Goal: Information Seeking & Learning: Learn about a topic

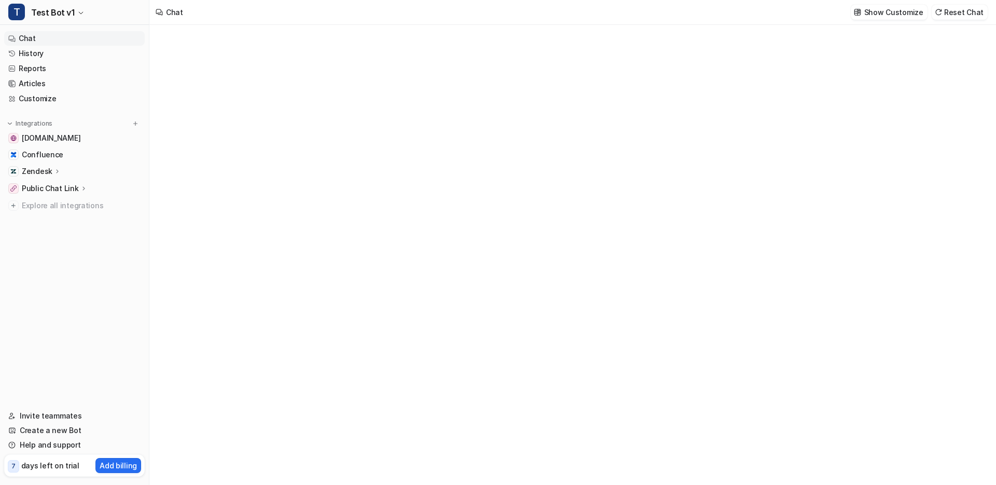
type textarea "**********"
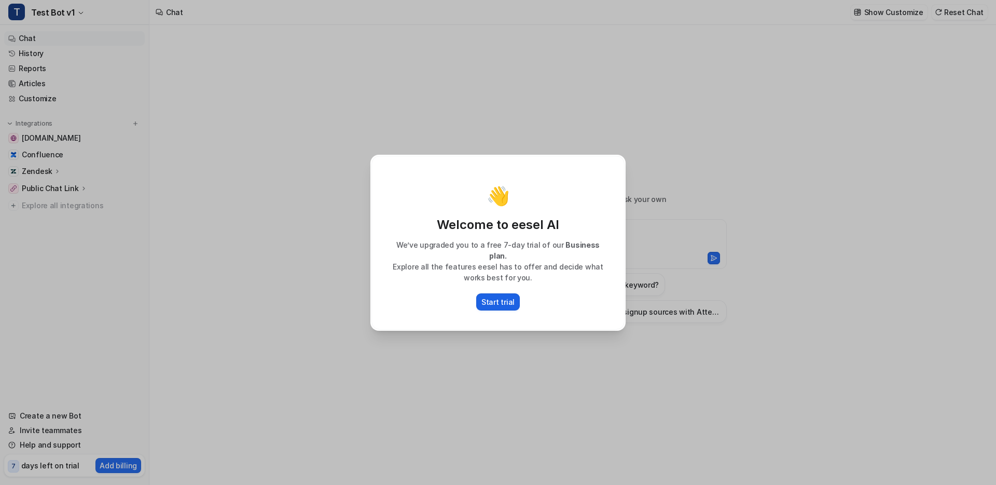
click at [502, 299] on p "Start trial" at bounding box center [498, 301] width 33 height 11
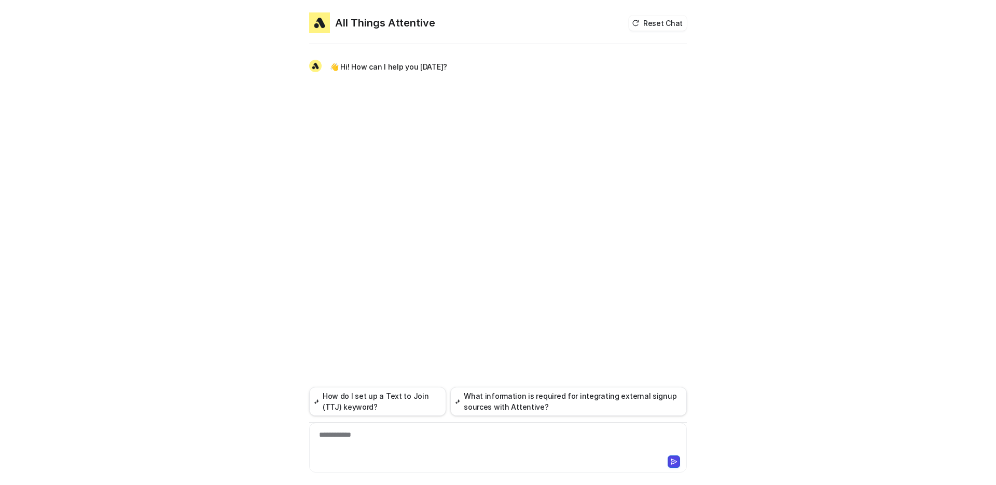
click at [486, 437] on div "**********" at bounding box center [498, 441] width 373 height 24
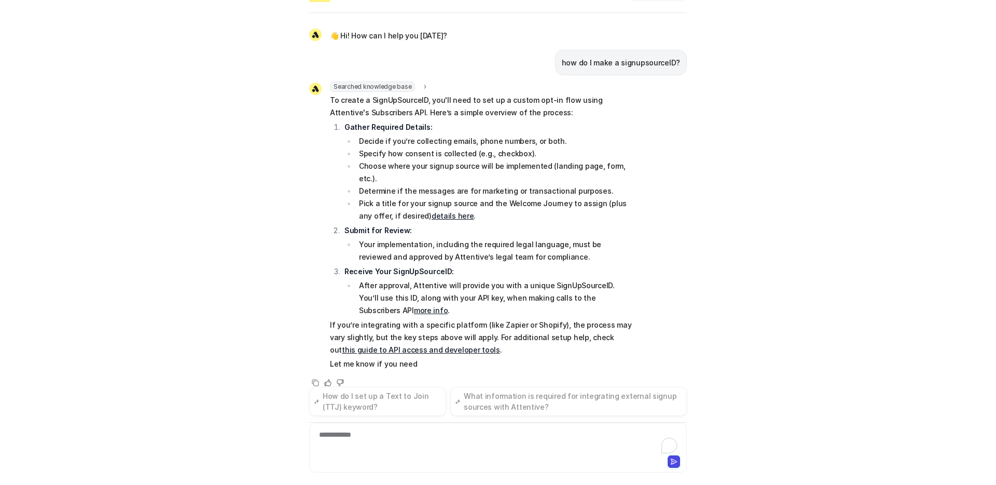
scroll to position [33, 0]
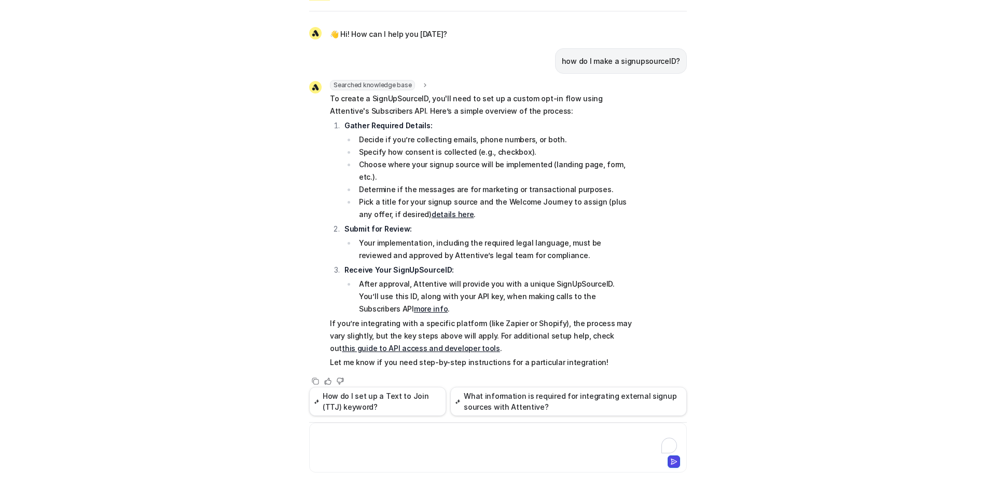
click at [404, 85] on span "Searched knowledge base" at bounding box center [372, 85] width 85 height 10
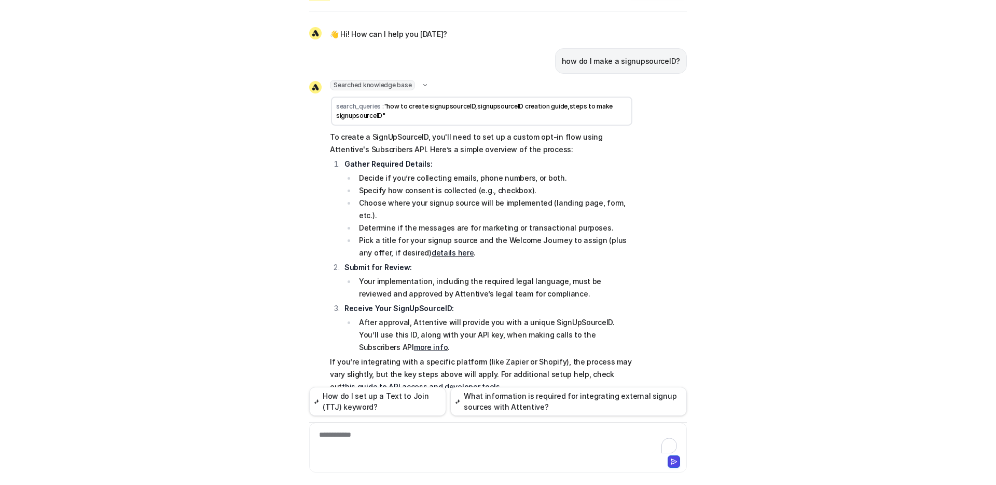
scroll to position [37, 0]
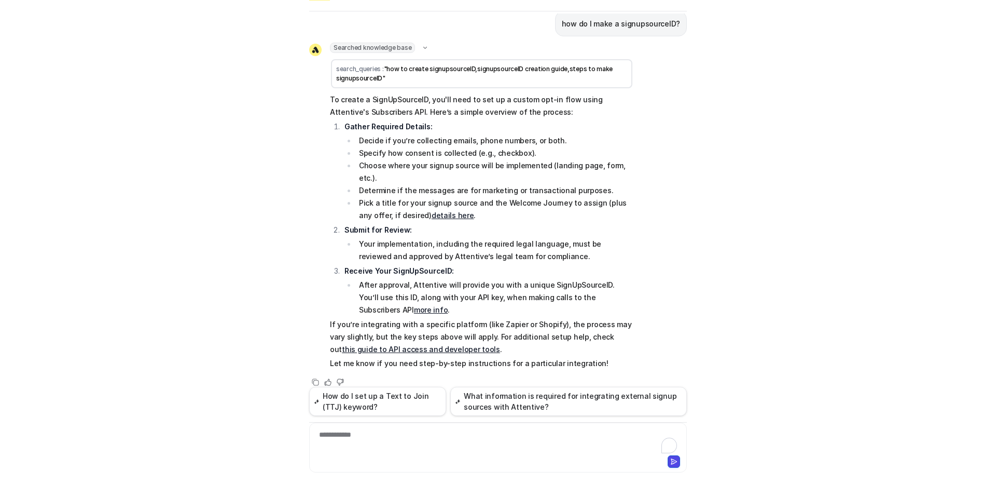
click at [374, 341] on p "If you’re integrating with a specific platform (like Zapier or Shopify), the pr…" at bounding box center [482, 336] width 304 height 37
click at [377, 345] on link "this guide to API access and developer tools" at bounding box center [421, 349] width 158 height 9
click at [393, 74] on td "search_queries : "how to create signupsourceID,signupsourceID creation guide,st…" at bounding box center [481, 73] width 301 height 29
drag, startPoint x: 401, startPoint y: 69, endPoint x: 382, endPoint y: 68, distance: 18.2
click at [400, 68] on span ""how to create signupsourceID,signupsourceID creation guide,steps to make signu…" at bounding box center [474, 73] width 277 height 17
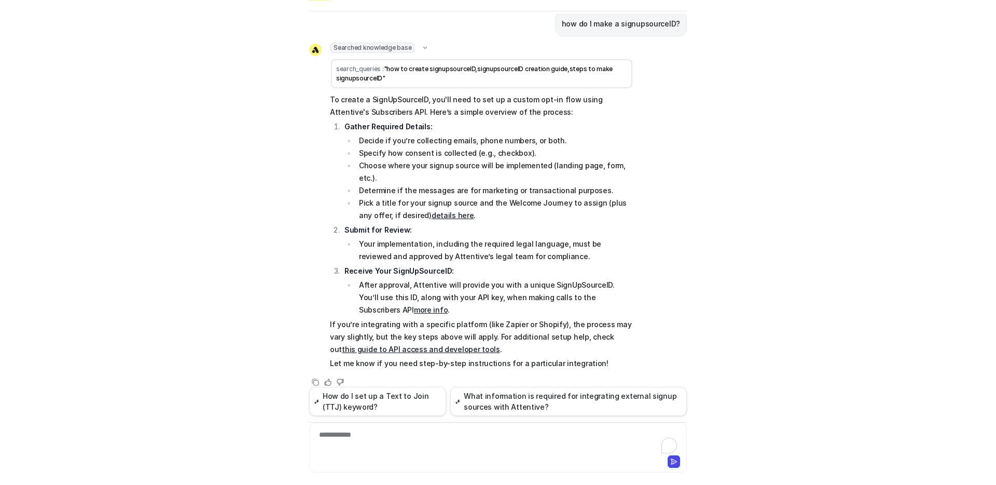
click at [376, 68] on span "search_queries :" at bounding box center [360, 69] width 48 height 8
click at [413, 47] on div "Searched knowledge base" at bounding box center [379, 48] width 99 height 10
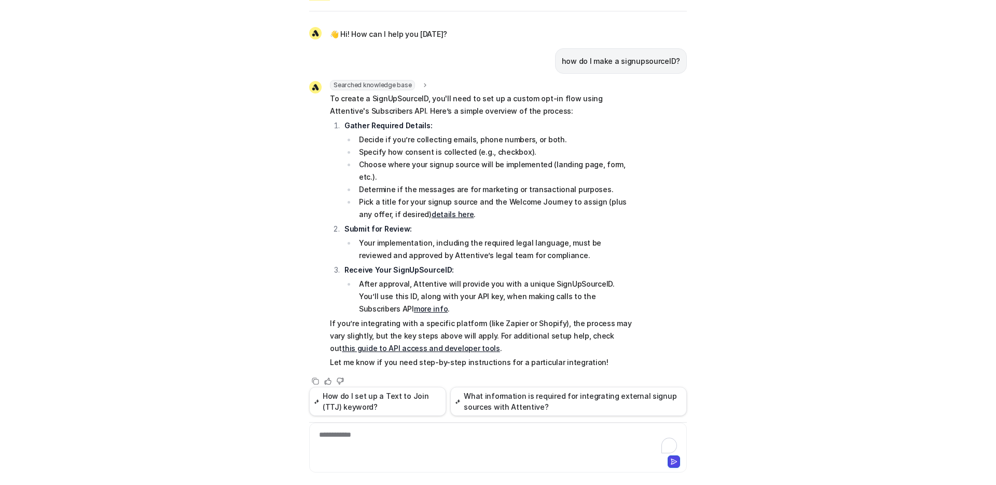
click at [402, 47] on div "👋 Hi! How can I help you today? how do I make a signupsourceID? Searched knowle…" at bounding box center [498, 200] width 378 height 374
click at [404, 85] on span "Searched knowledge base" at bounding box center [372, 85] width 85 height 10
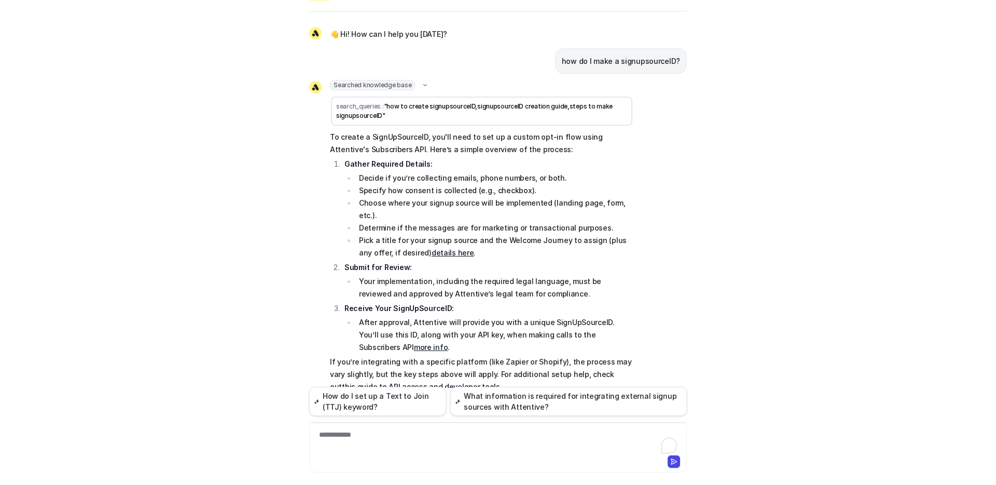
scroll to position [37, 0]
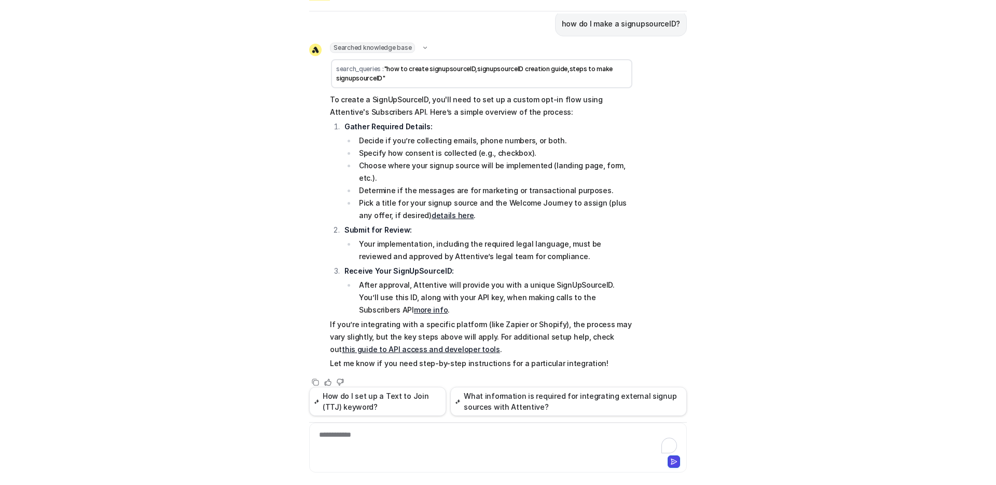
click at [500, 345] on link "this guide to API access and developer tools" at bounding box center [421, 349] width 158 height 9
click at [410, 345] on link "this guide to API access and developer tools" at bounding box center [421, 349] width 158 height 9
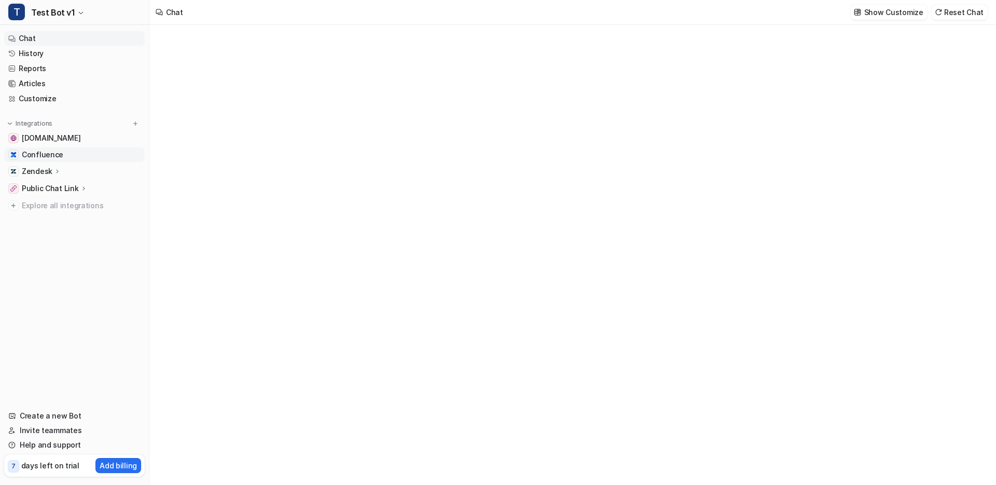
type textarea "**********"
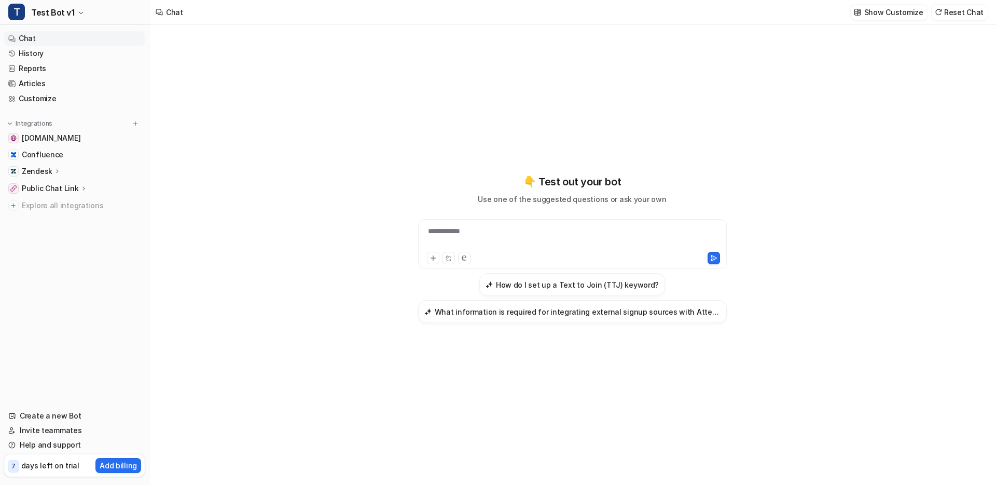
click at [56, 168] on icon at bounding box center [57, 171] width 7 height 8
click at [46, 184] on p "Overview" at bounding box center [46, 186] width 33 height 10
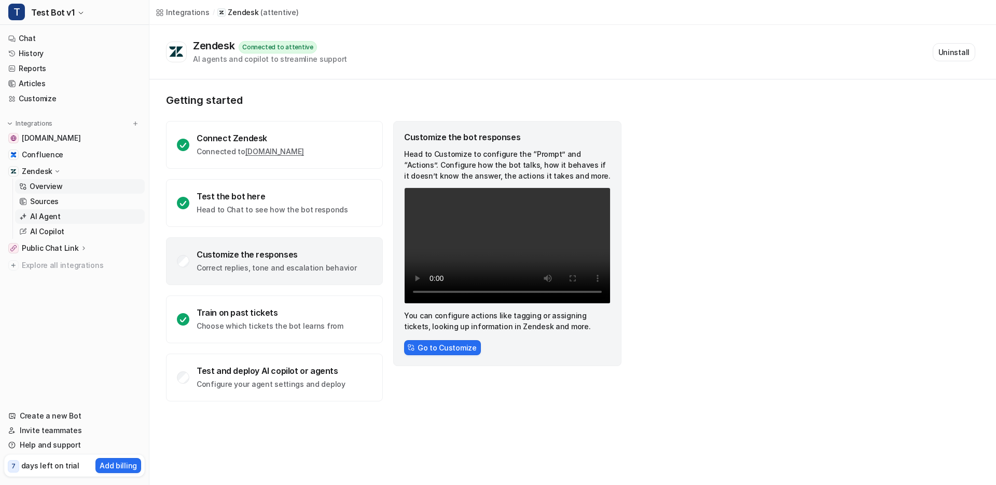
click at [62, 223] on link "AI Agent" at bounding box center [80, 216] width 130 height 15
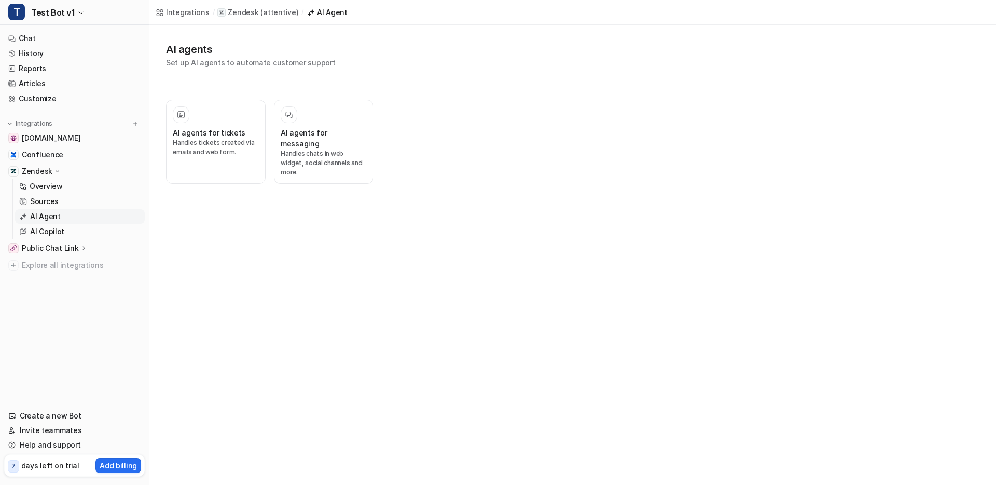
click at [64, 248] on p "Public Chat Link" at bounding box center [50, 248] width 57 height 10
click at [58, 262] on p "Overview" at bounding box center [46, 263] width 33 height 10
click at [59, 277] on p "Configuration" at bounding box center [54, 278] width 49 height 10
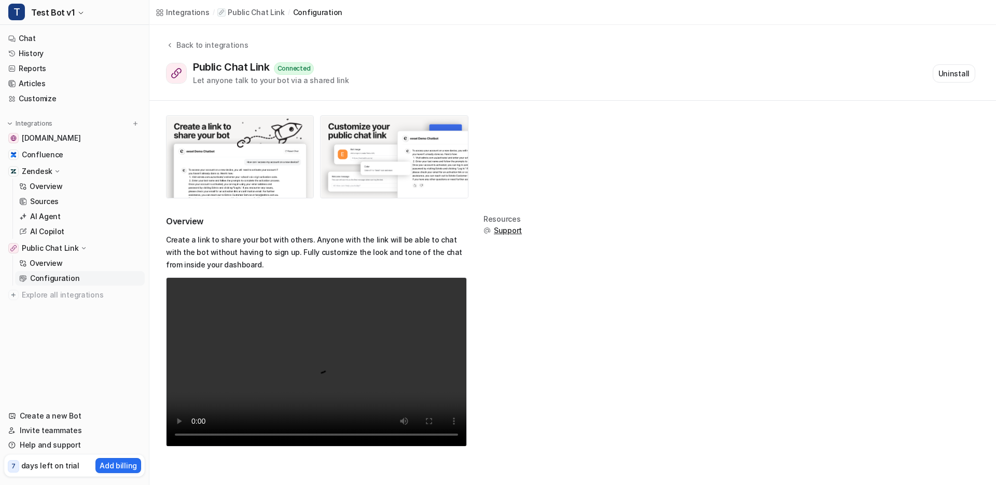
click at [505, 253] on div "Resources Support" at bounding box center [503, 337] width 38 height 244
click at [49, 269] on link "Overview" at bounding box center [80, 263] width 130 height 15
click at [50, 264] on p "Overview" at bounding box center [46, 263] width 33 height 10
click at [58, 280] on p "Configuration" at bounding box center [54, 278] width 49 height 10
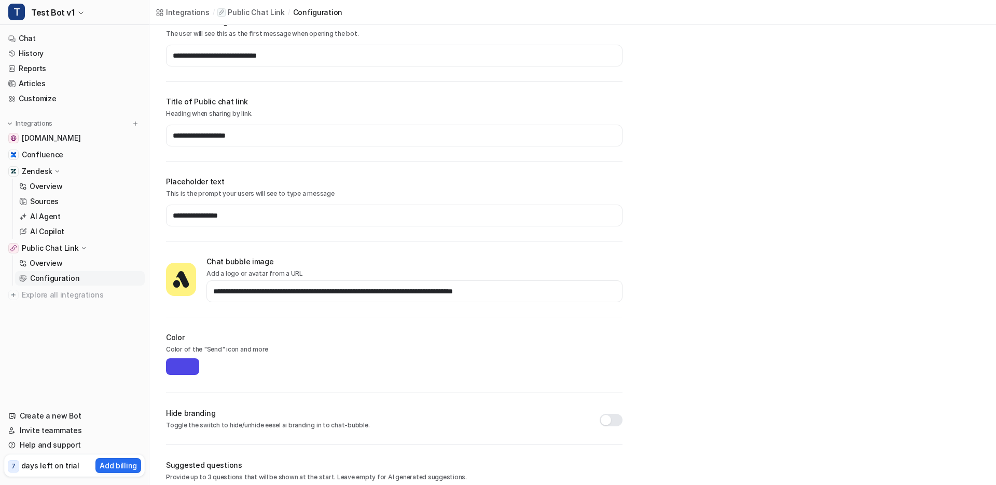
scroll to position [250, 0]
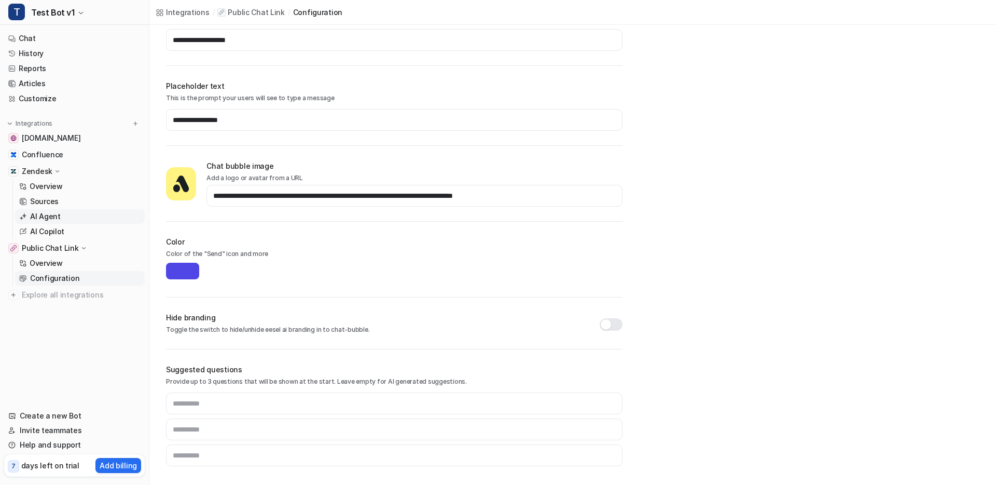
click at [47, 214] on p "AI Agent" at bounding box center [45, 216] width 31 height 10
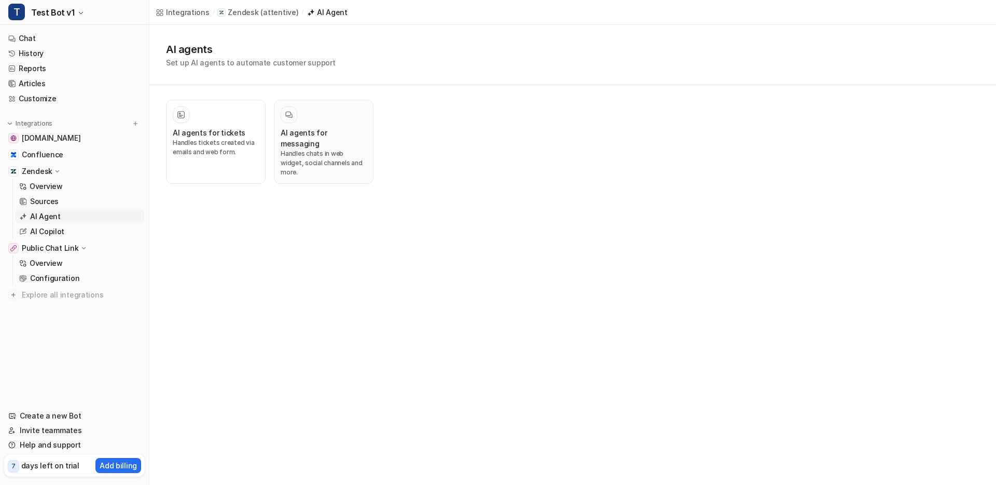
click at [322, 149] on p "Handles chats in web widget, social channels and more." at bounding box center [324, 163] width 86 height 28
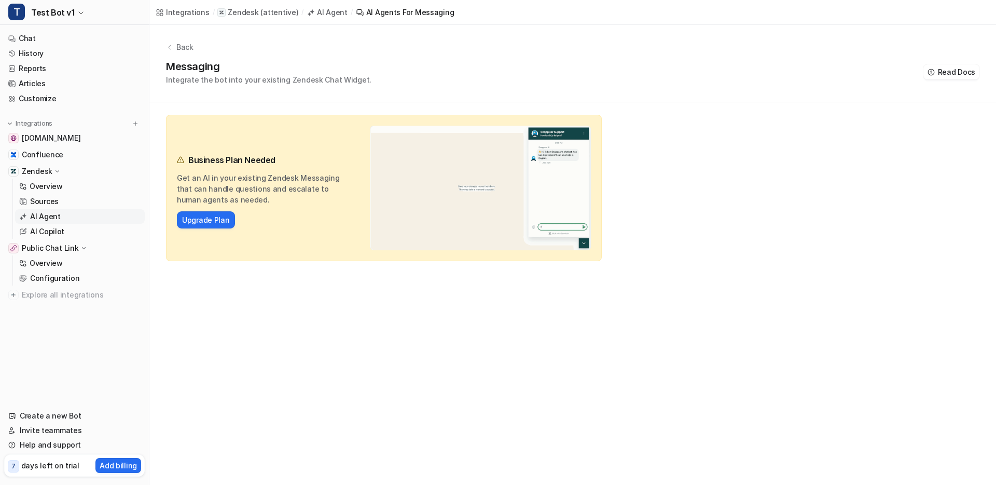
click at [53, 213] on p "AI Agent" at bounding box center [45, 216] width 31 height 10
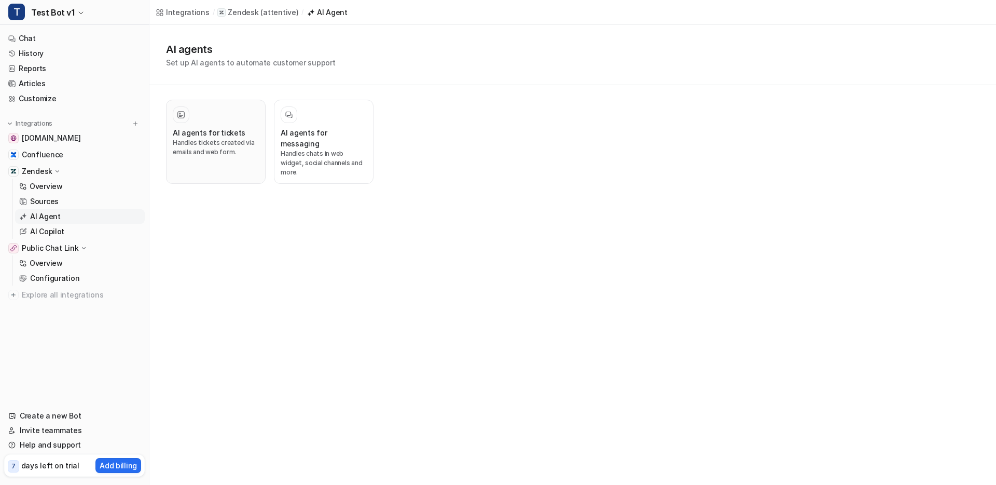
click at [208, 138] on p "Handles tickets created via emails and web form." at bounding box center [216, 147] width 86 height 19
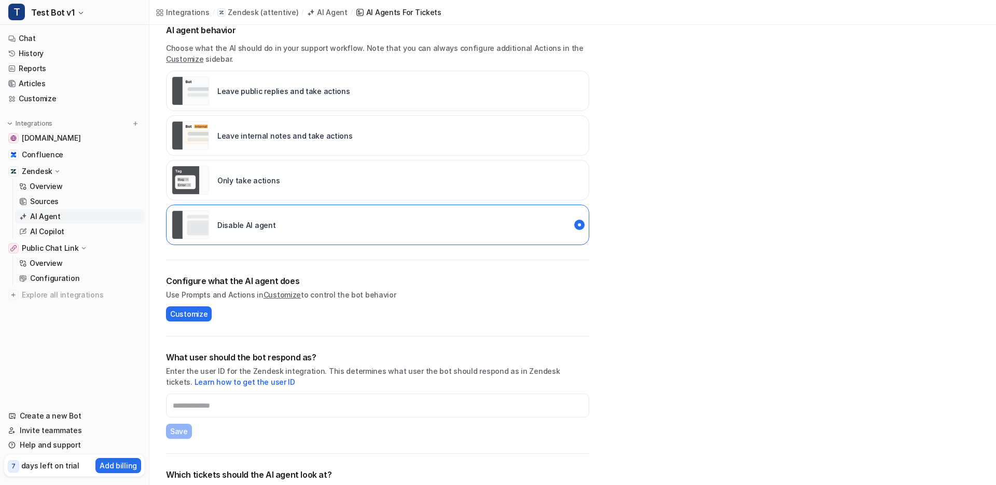
scroll to position [214, 0]
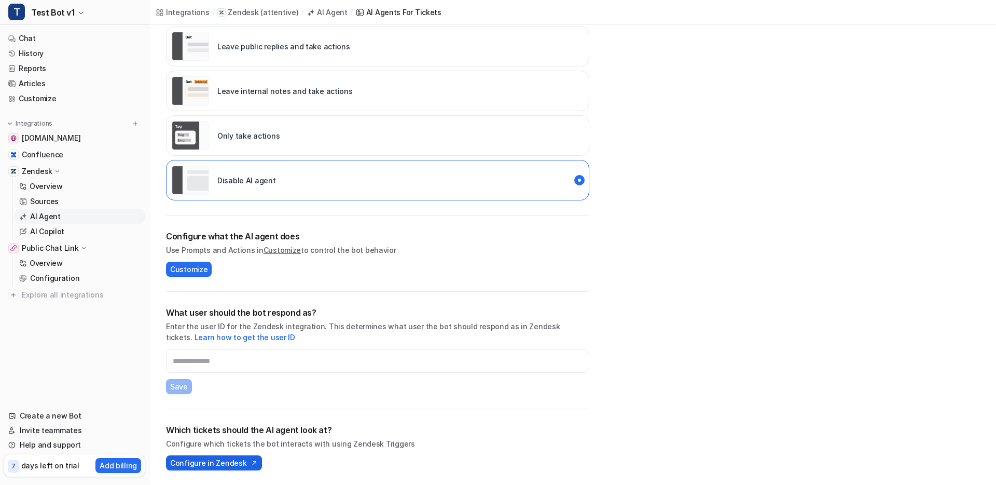
click at [248, 465] on img at bounding box center [253, 462] width 10 height 7
click at [217, 267] on div "Configure what the AI agent does Use Prompts and Actions in Customize to contro…" at bounding box center [377, 253] width 423 height 47
click at [209, 268] on button "Customize" at bounding box center [189, 269] width 46 height 15
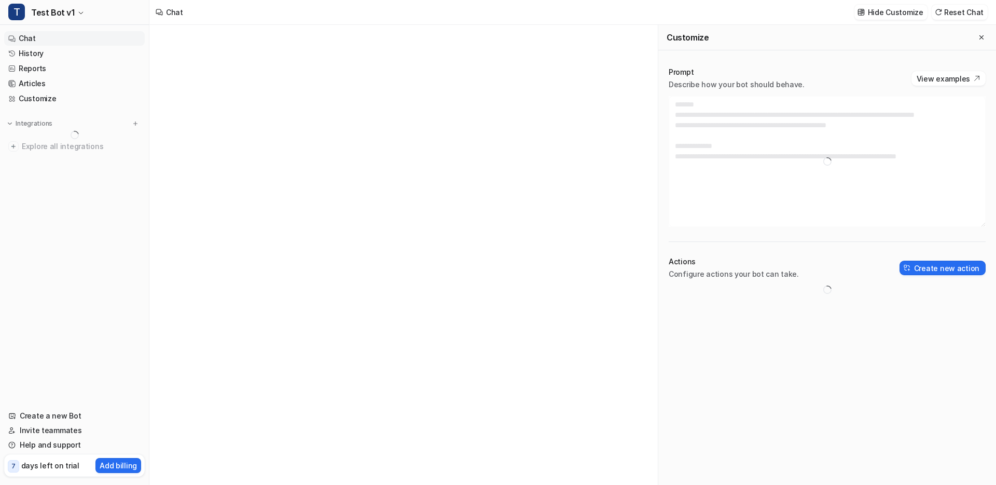
type textarea "**********"
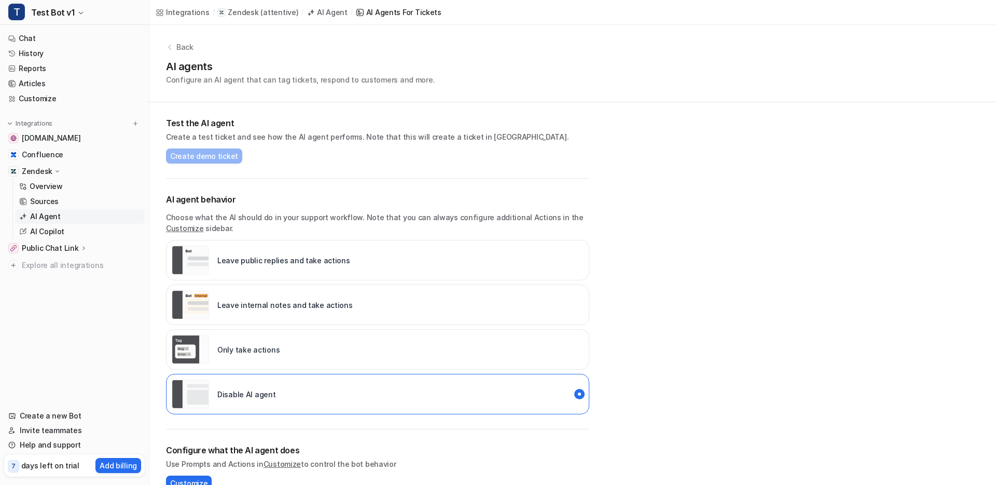
click at [313, 312] on div "Leave internal notes and take actions" at bounding box center [262, 304] width 181 height 29
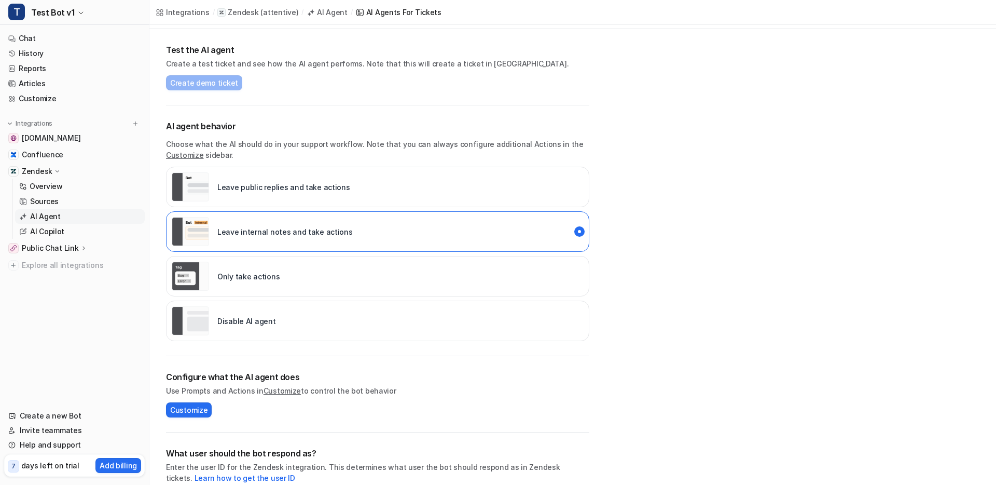
scroll to position [133, 0]
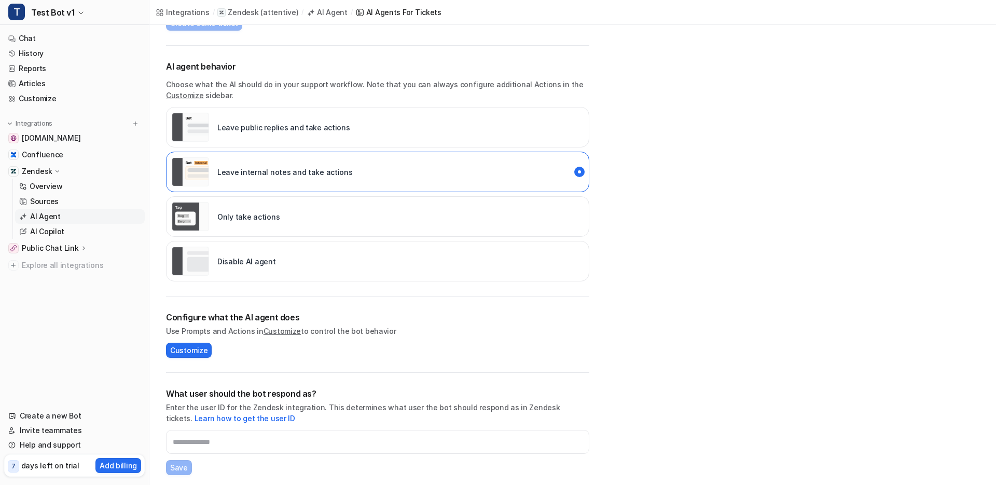
click at [285, 264] on div "Disable AI agent" at bounding box center [377, 261] width 423 height 40
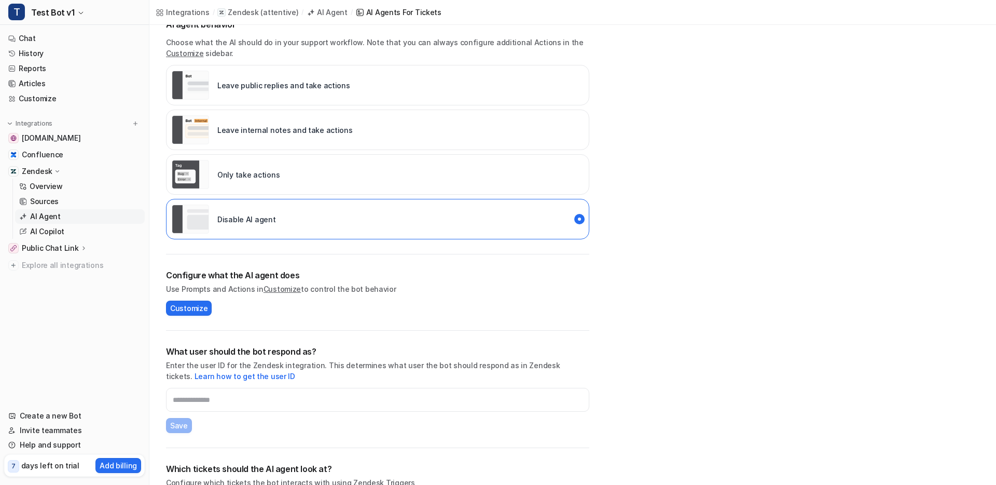
scroll to position [214, 0]
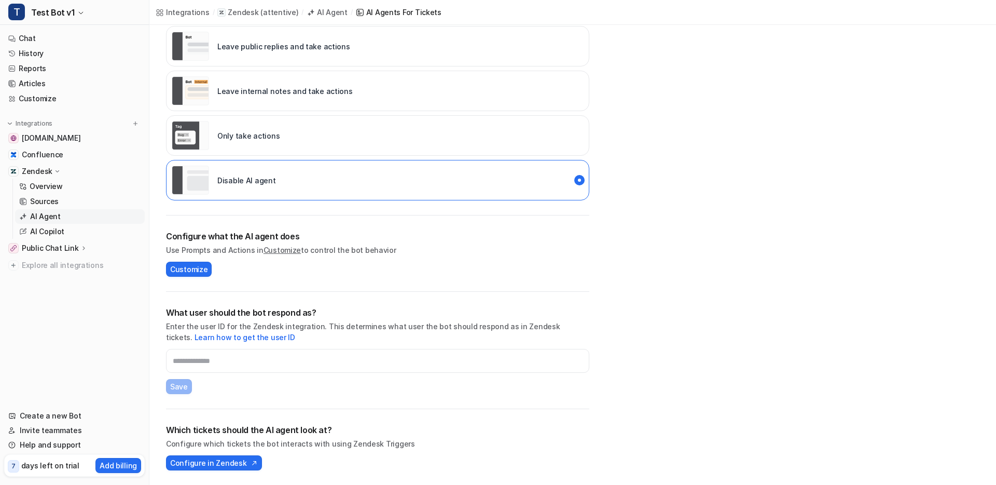
click at [271, 249] on link "Customize" at bounding box center [282, 249] width 37 height 9
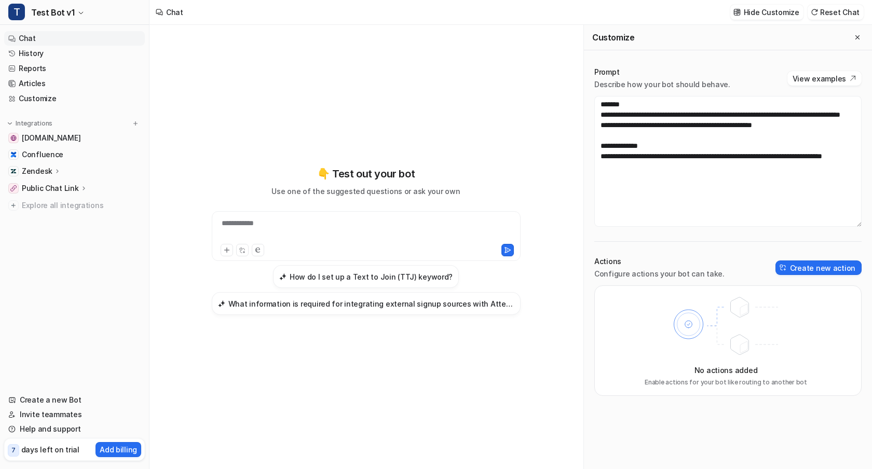
click at [492, 75] on div "**********" at bounding box center [366, 247] width 382 height 444
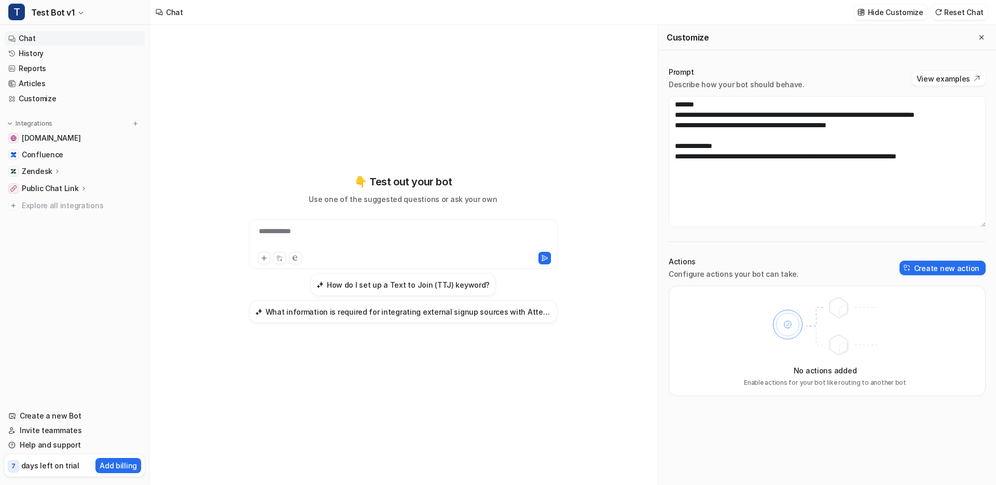
click at [61, 188] on p "Public Chat Link" at bounding box center [50, 188] width 57 height 10
click at [63, 218] on p "Configuration" at bounding box center [54, 218] width 49 height 10
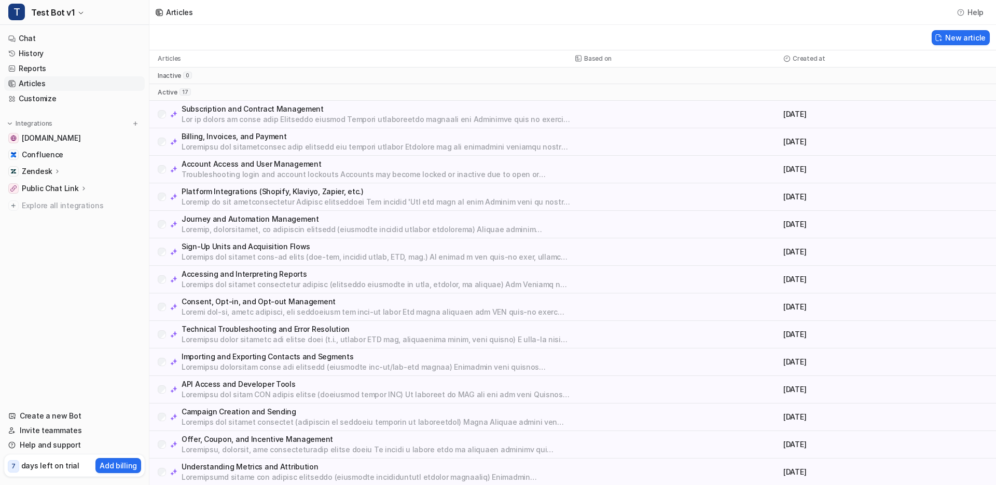
click at [305, 106] on p "Subscription and Contract Management" at bounding box center [376, 109] width 389 height 10
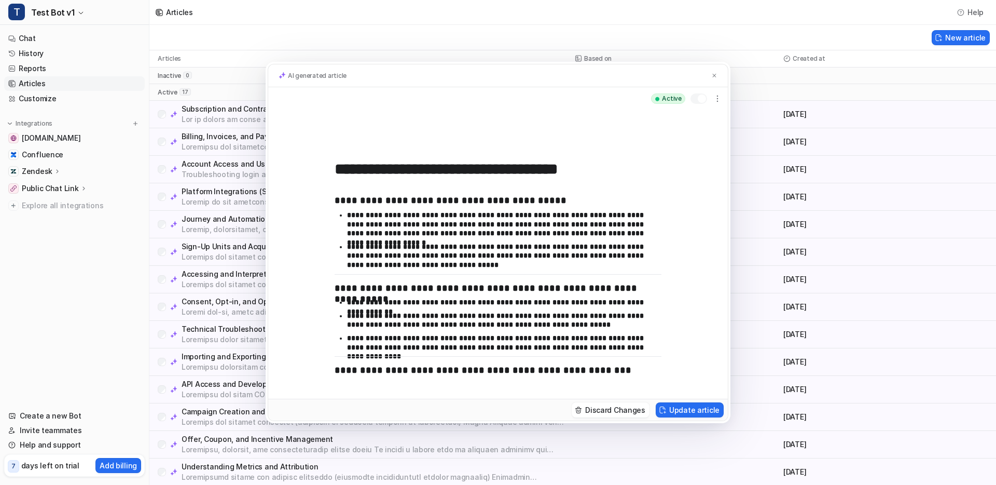
click at [748, 329] on div "**********" at bounding box center [498, 242] width 996 height 485
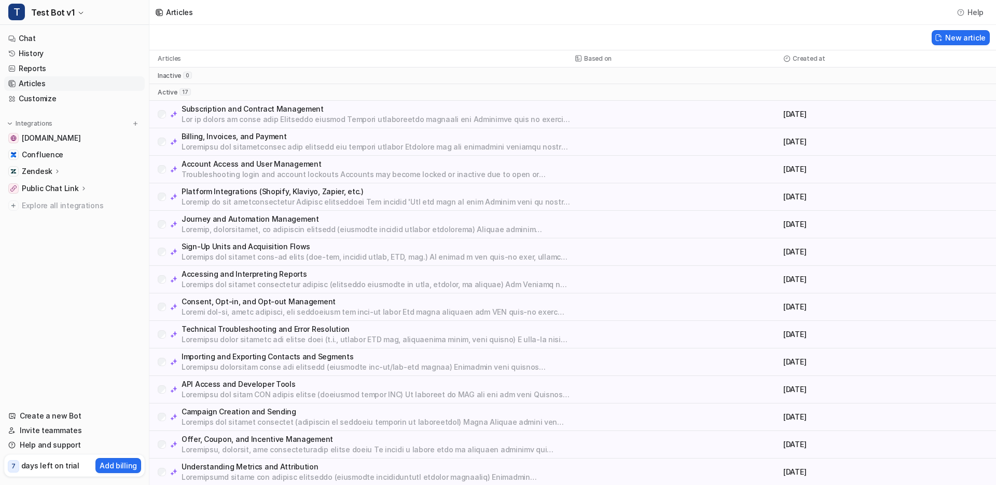
scroll to position [83, 0]
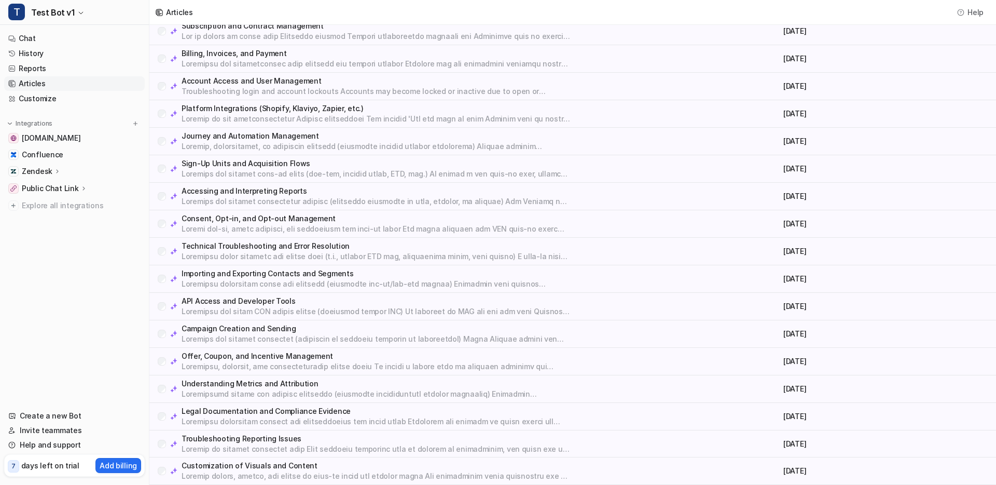
click at [307, 330] on p "Campaign Creation and Sending" at bounding box center [376, 328] width 389 height 10
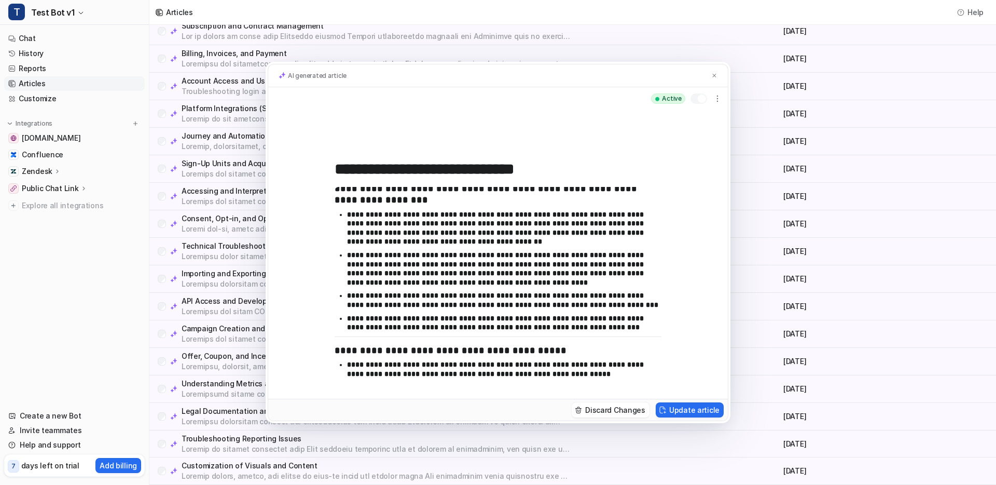
scroll to position [245, 0]
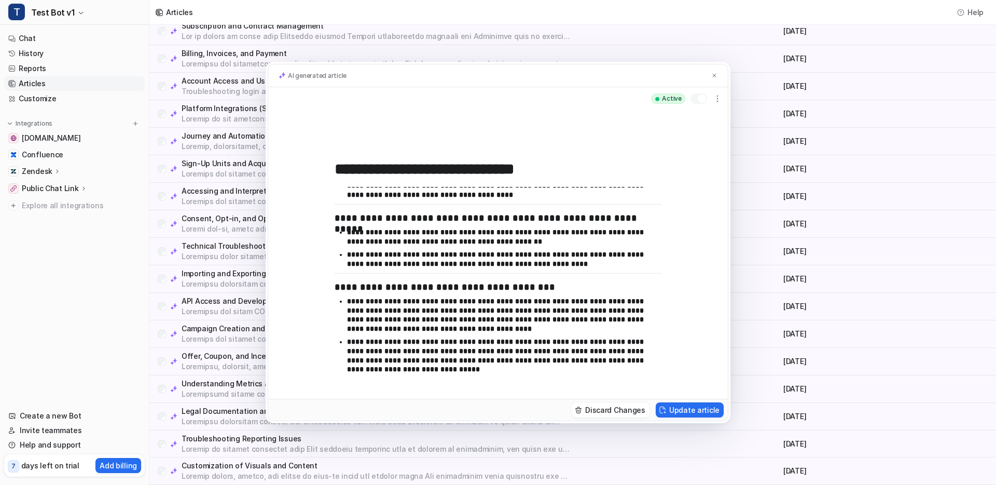
click at [765, 298] on div "**********" at bounding box center [498, 242] width 996 height 485
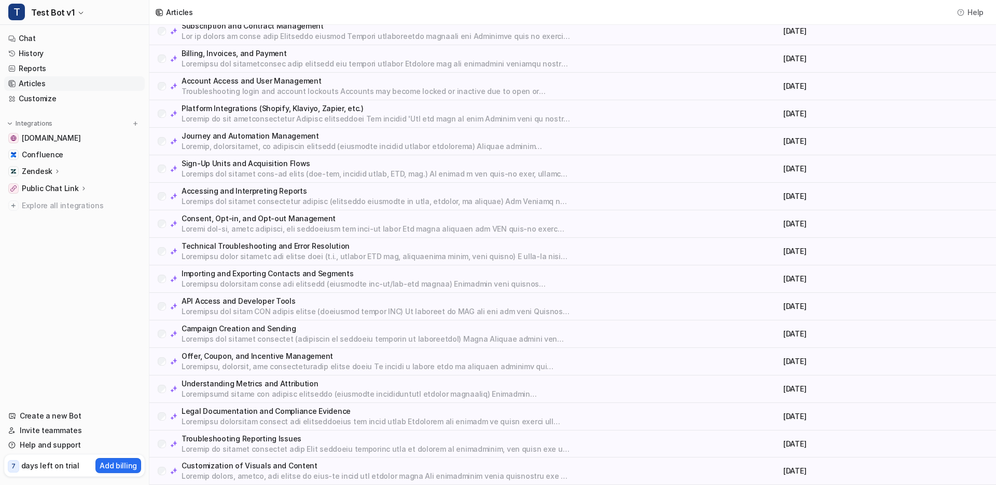
click at [327, 157] on div "Sign-Up Units and Acquisition Flows [DATE]" at bounding box center [572, 169] width 847 height 28
click at [321, 140] on p "Journey and Automation Management" at bounding box center [376, 136] width 389 height 10
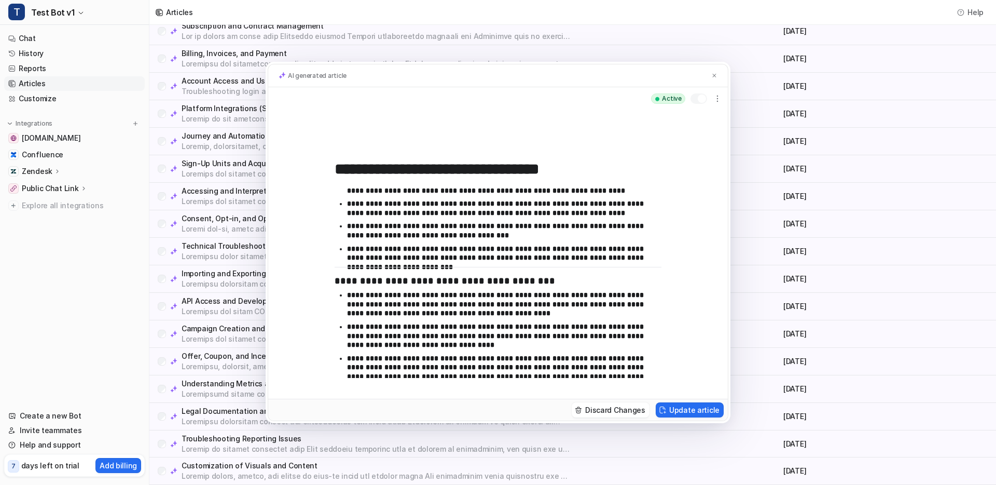
scroll to position [323, 0]
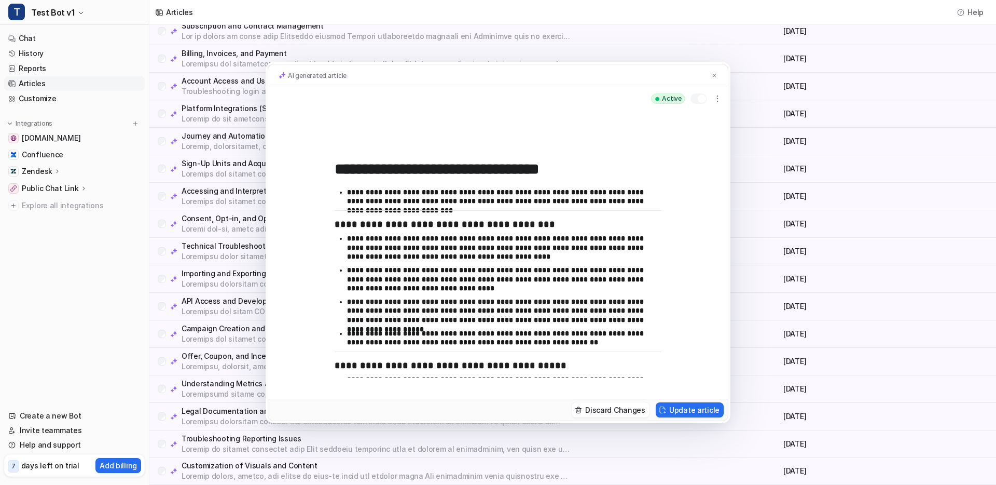
click at [724, 297] on div "**********" at bounding box center [498, 254] width 460 height 289
click at [744, 248] on div "**********" at bounding box center [498, 242] width 996 height 485
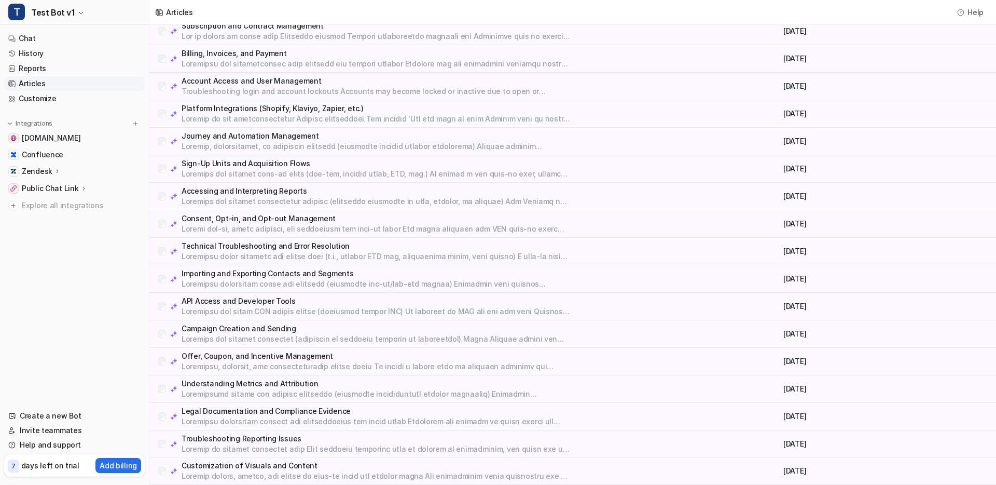
scroll to position [0, 0]
